Goal: Navigation & Orientation: Understand site structure

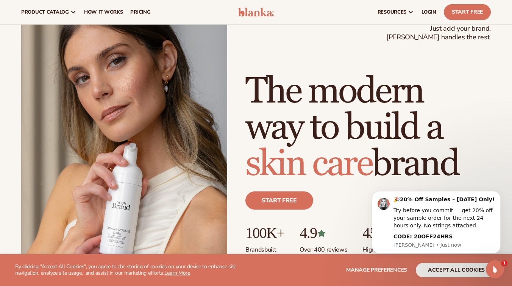
scroll to position [30, 0]
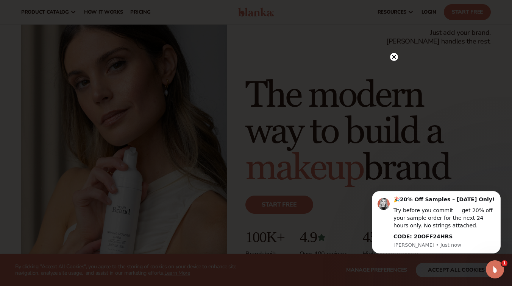
click at [402, 61] on div at bounding box center [256, 143] width 512 height 286
click at [395, 58] on icon at bounding box center [394, 57] width 4 height 4
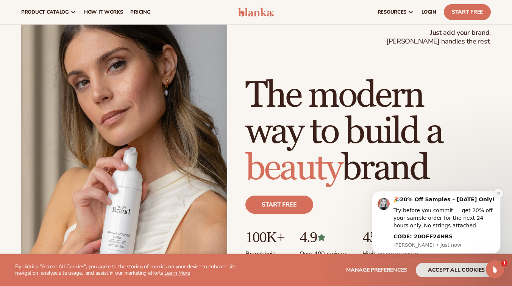
click at [496, 193] on icon "Dismiss notification" at bounding box center [498, 193] width 4 height 4
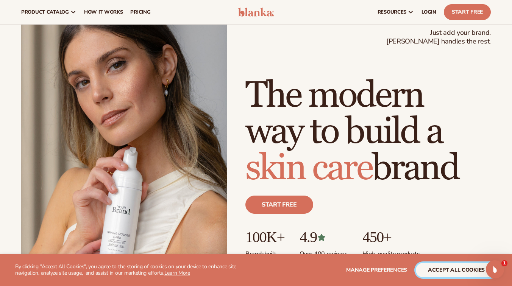
click at [457, 271] on button "accept all cookies" at bounding box center [456, 270] width 81 height 14
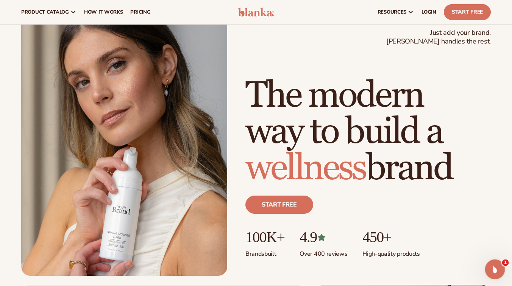
click at [492, 268] on icon "Open Intercom Messenger" at bounding box center [494, 268] width 12 height 12
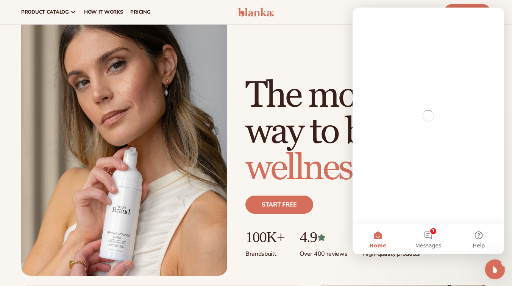
scroll to position [0, 0]
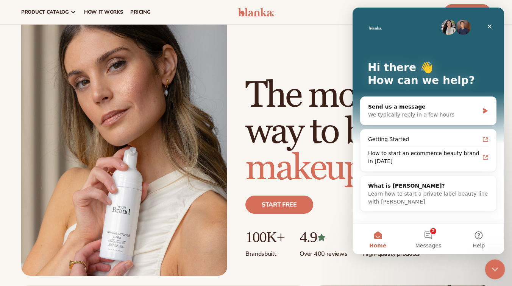
click at [501, 269] on div "Close Intercom Messenger" at bounding box center [494, 268] width 18 height 18
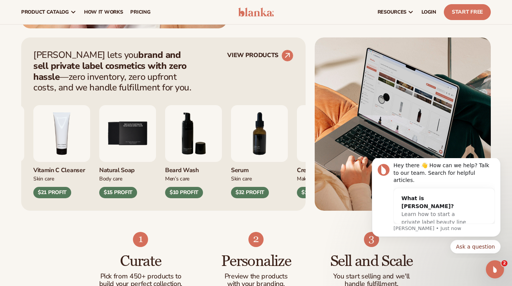
scroll to position [427, 0]
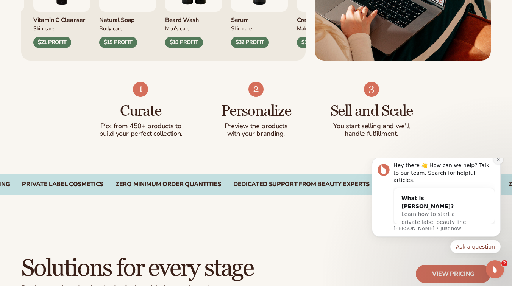
click at [498, 160] on icon "Dismiss notification" at bounding box center [498, 159] width 3 height 3
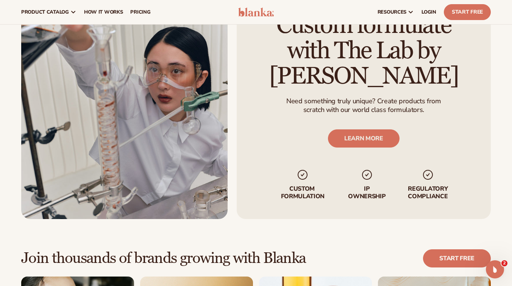
scroll to position [1837, 0]
